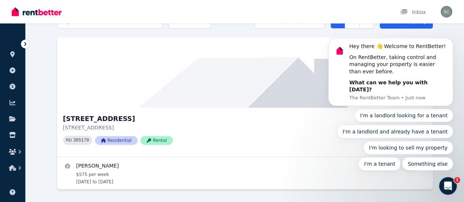
click at [445, 185] on icon "Open Intercom Messenger" at bounding box center [448, 186] width 12 height 12
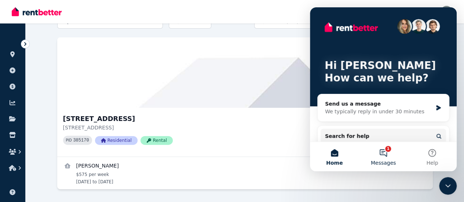
click at [385, 154] on button "1 Messages" at bounding box center [383, 156] width 49 height 29
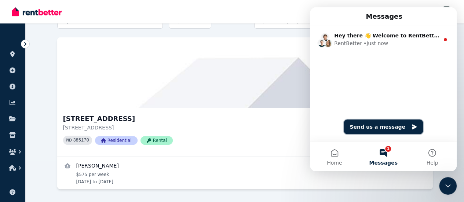
click at [385, 125] on button "Send us a message" at bounding box center [383, 127] width 79 height 15
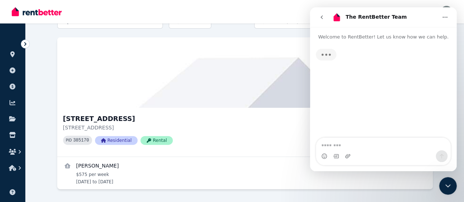
click at [351, 145] on textarea "Message…" at bounding box center [383, 144] width 134 height 12
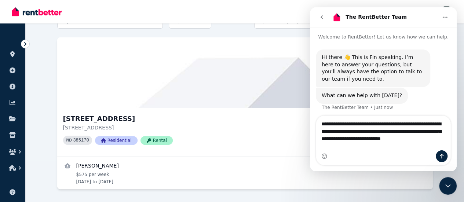
type textarea "**********"
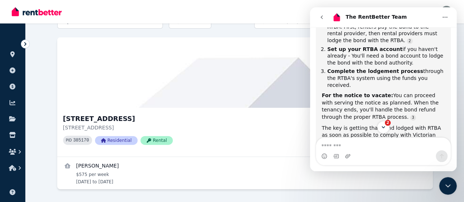
scroll to position [286, 0]
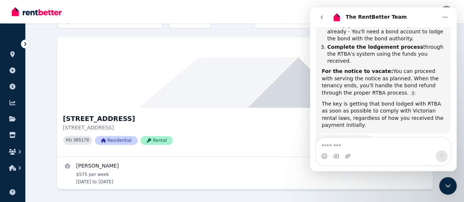
click at [361, 146] on textarea "Message…" at bounding box center [383, 144] width 134 height 12
type textarea "**"
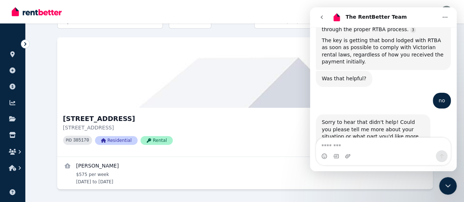
scroll to position [340, 0]
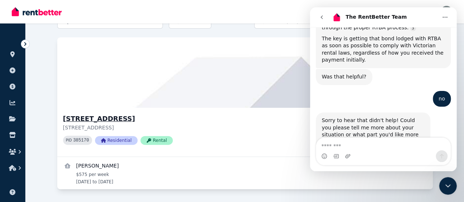
click at [421, 133] on icon at bounding box center [424, 133] width 7 height 6
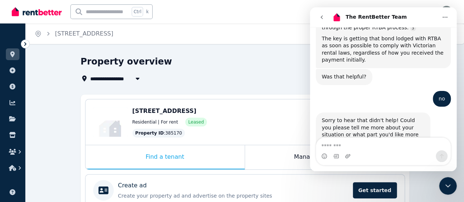
click at [274, 61] on div "Property overview" at bounding box center [243, 63] width 324 height 14
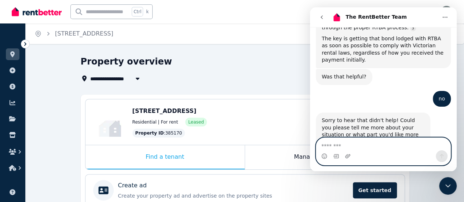
click at [357, 146] on textarea "Message…" at bounding box center [383, 144] width 135 height 12
type textarea "**********"
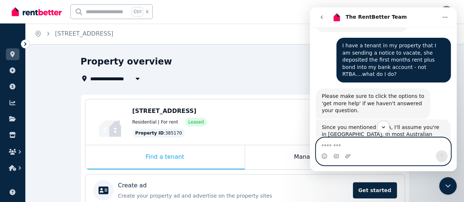
scroll to position [68, 0]
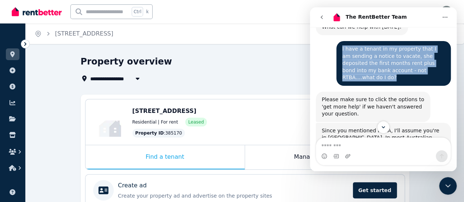
drag, startPoint x: 420, startPoint y: 72, endPoint x: 338, endPoint y: 51, distance: 84.7
click at [338, 51] on div "I have a tenant in my property that I am sending a notice to vacate, she deposi…" at bounding box center [394, 63] width 115 height 45
copy div "I have a tenant in my property that I am sending a notice to vacate, she deposi…"
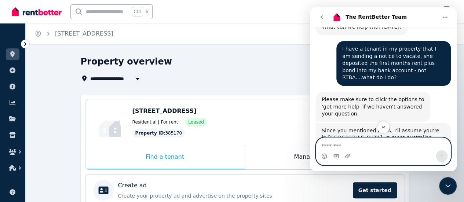
click at [349, 147] on textarea "Message…" at bounding box center [383, 144] width 135 height 12
paste textarea "**********"
type textarea "**********"
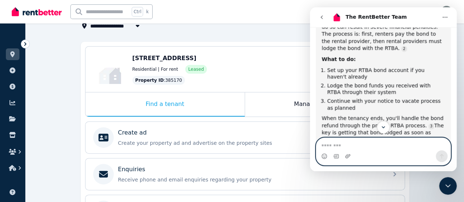
scroll to position [53, 0]
click at [343, 148] on textarea "Message…" at bounding box center [383, 144] width 135 height 12
type textarea "**********"
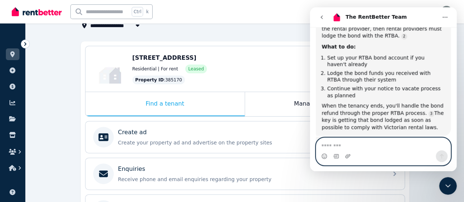
scroll to position [683, 0]
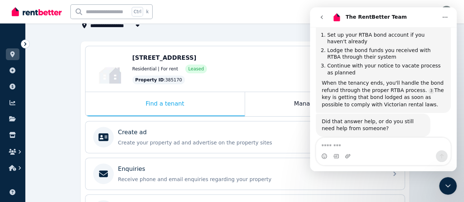
click at [444, 184] on icon "Close Intercom Messenger" at bounding box center [448, 186] width 9 height 9
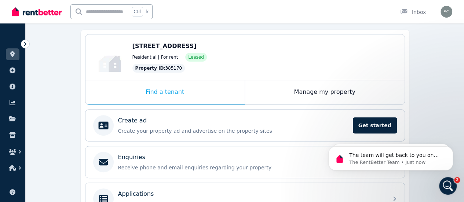
scroll to position [66, 0]
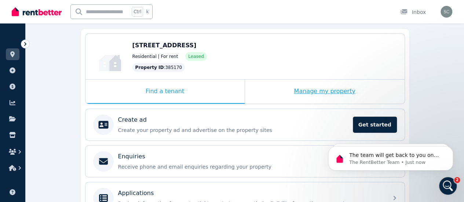
click at [320, 91] on div "Manage my property" at bounding box center [325, 92] width 160 height 24
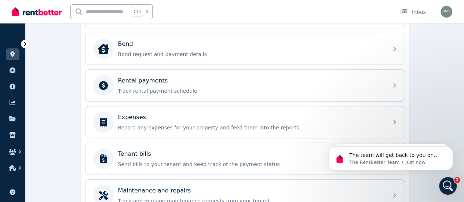
scroll to position [273, 0]
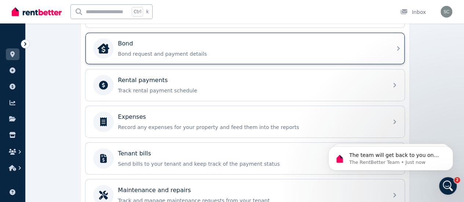
click at [247, 51] on p "Bond request and payment details" at bounding box center [251, 53] width 266 height 7
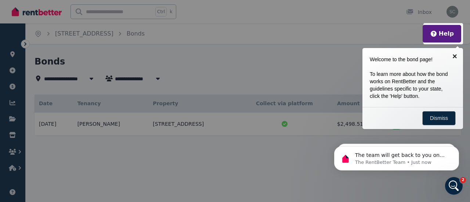
click at [455, 56] on link "×" at bounding box center [454, 56] width 17 height 17
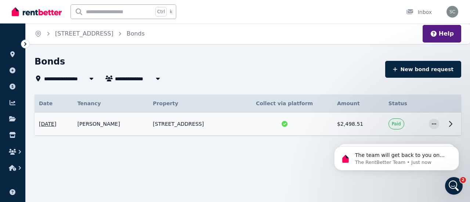
click at [449, 123] on icon at bounding box center [450, 124] width 9 height 9
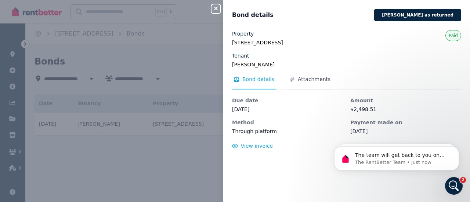
click at [311, 78] on span "Attachments" at bounding box center [314, 79] width 33 height 7
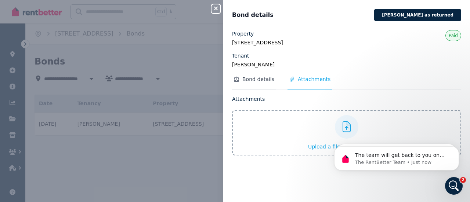
click at [260, 80] on span "Bond details" at bounding box center [258, 79] width 32 height 7
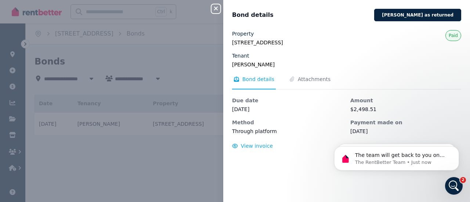
click at [216, 9] on icon "button" at bounding box center [216, 9] width 4 height 4
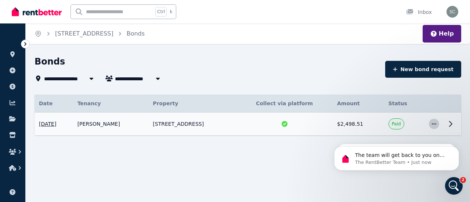
click at [431, 125] on span "button" at bounding box center [434, 124] width 10 height 10
click at [18, 168] on icon "button" at bounding box center [19, 167] width 7 height 7
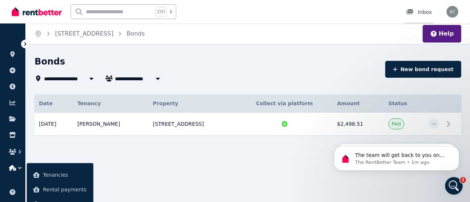
click at [413, 12] on icon at bounding box center [409, 11] width 7 height 5
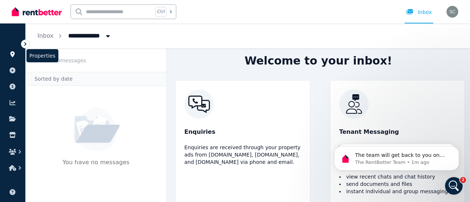
click at [12, 52] on icon at bounding box center [12, 54] width 4 height 6
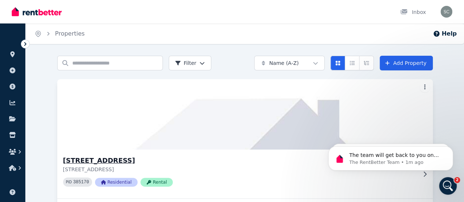
scroll to position [42, 0]
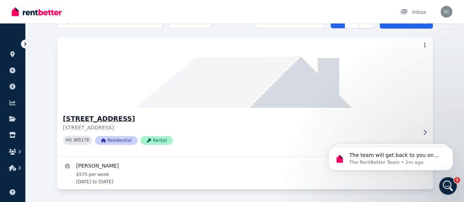
click at [155, 137] on div "[STREET_ADDRESS] PID 385170 Residential Rental" at bounding box center [245, 132] width 376 height 49
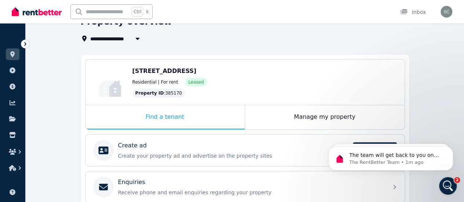
scroll to position [40, 0]
click at [295, 121] on div "Manage my property" at bounding box center [325, 118] width 160 height 24
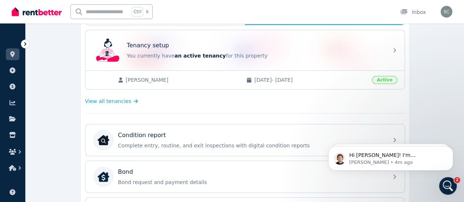
scroll to position [146, 0]
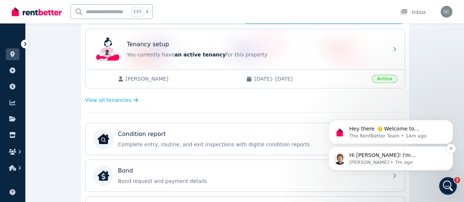
click at [397, 158] on p "Hi [PERSON_NAME]! I'm [PERSON_NAME] from the RentBetter team. I'd be happy to a…" at bounding box center [396, 155] width 95 height 7
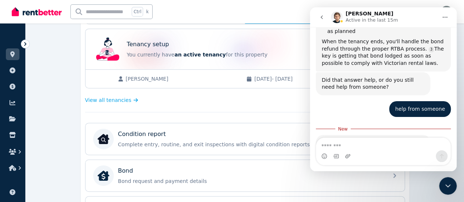
scroll to position [765, 0]
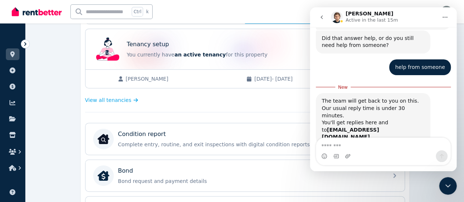
click at [359, 146] on textarea "Message…" at bounding box center [383, 144] width 134 height 12
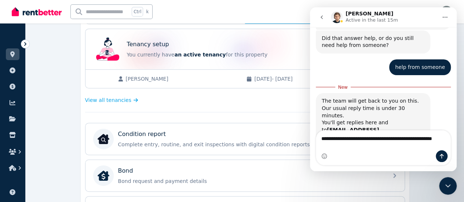
scroll to position [769, 0]
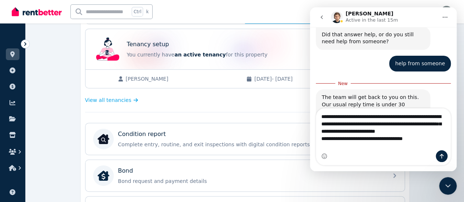
type textarea "**********"
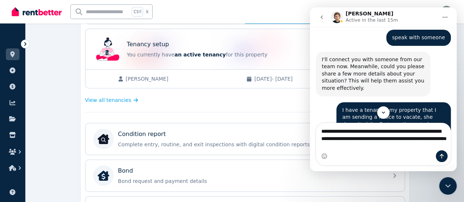
scroll to position [471, 0]
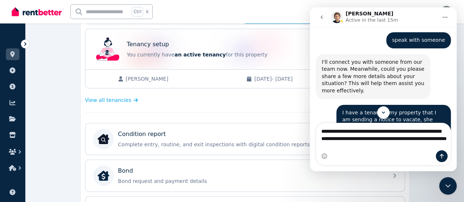
drag, startPoint x: 384, startPoint y: 93, endPoint x: 371, endPoint y: 93, distance: 12.5
click at [371, 109] on div "I have a tenant in my property that I am sending a notice to vacate, she deposi…" at bounding box center [393, 127] width 103 height 36
copy div "RTBA."
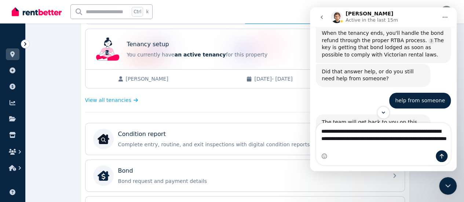
scroll to position [818, 0]
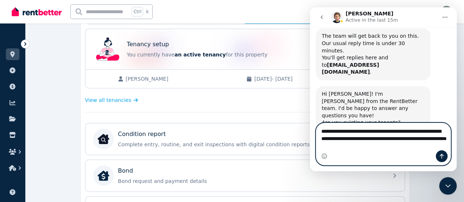
click at [404, 148] on textarea "**********" at bounding box center [383, 136] width 135 height 27
paste textarea "******"
type textarea "**********"
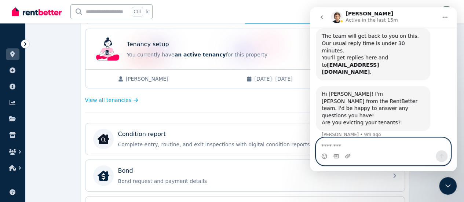
scroll to position [842, 0]
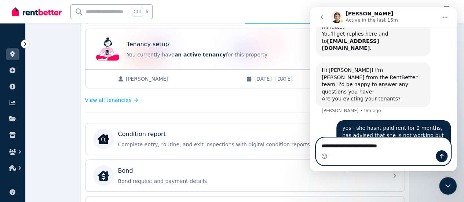
type textarea "**********"
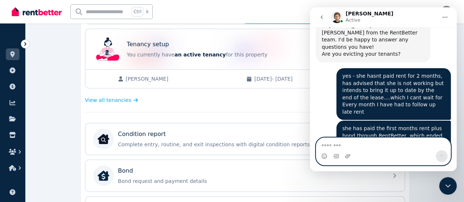
scroll to position [902, 0]
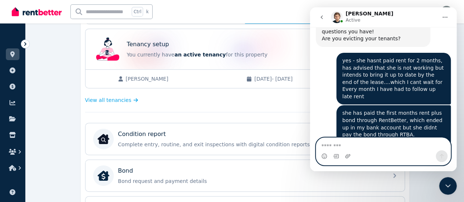
click at [360, 144] on textarea "Message…" at bounding box center [383, 144] width 135 height 12
type textarea "*"
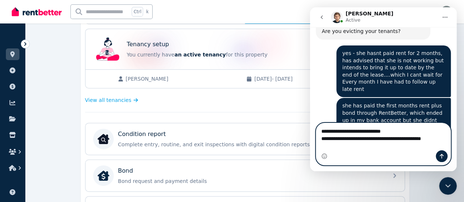
scroll to position [917, 0]
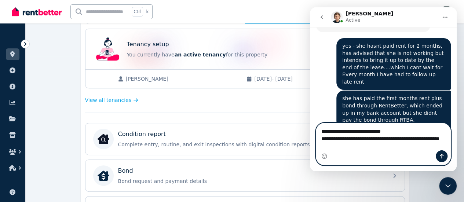
type textarea "**********"
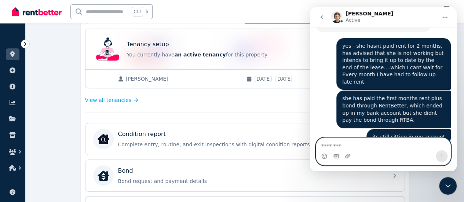
scroll to position [938, 0]
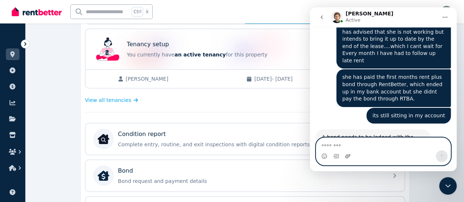
click at [346, 156] on icon "Upload attachment" at bounding box center [347, 156] width 5 height 4
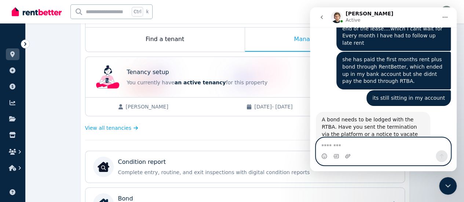
scroll to position [118, 0]
click at [359, 145] on textarea "Message…" at bounding box center [383, 144] width 135 height 12
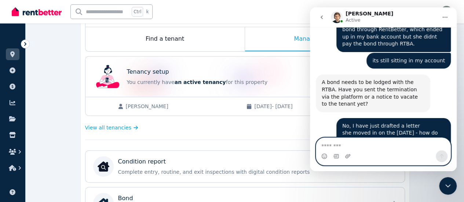
scroll to position [999, 0]
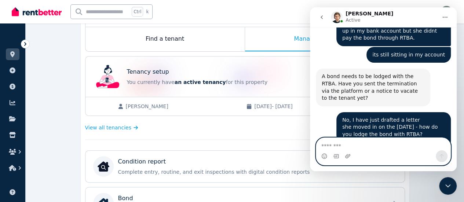
click at [351, 147] on textarea "Message…" at bounding box center [383, 144] width 135 height 12
type textarea "*"
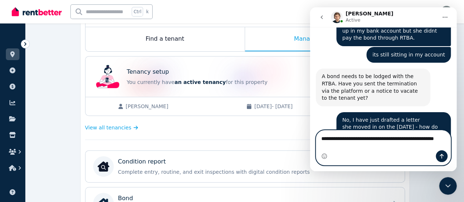
scroll to position [1006, 0]
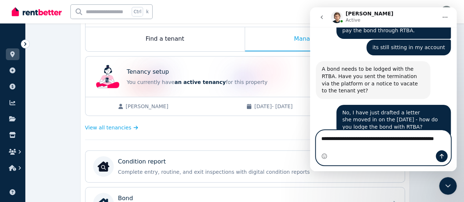
type textarea "**********"
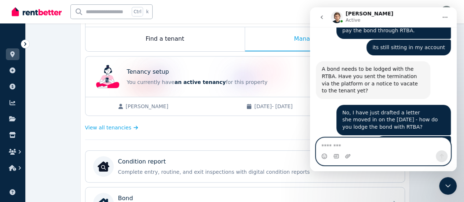
scroll to position [1028, 0]
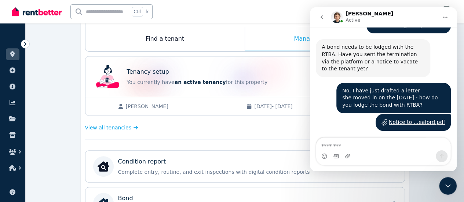
click at [357, 149] on link "[URL][DOMAIN_NAME]" at bounding box center [363, 152] width 57 height 6
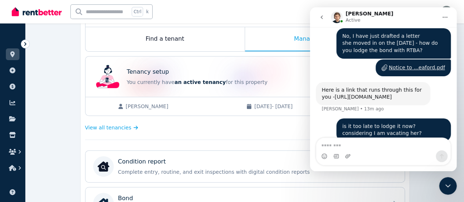
scroll to position [1110, 0]
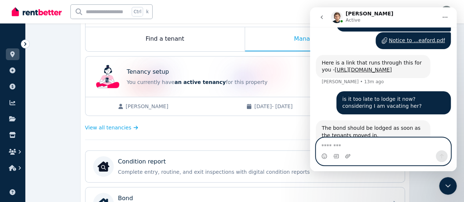
click at [340, 146] on textarea "Message…" at bounding box center [383, 144] width 135 height 12
type textarea "**"
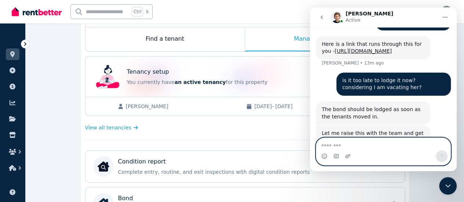
scroll to position [1132, 0]
